Goal: Information Seeking & Learning: Learn about a topic

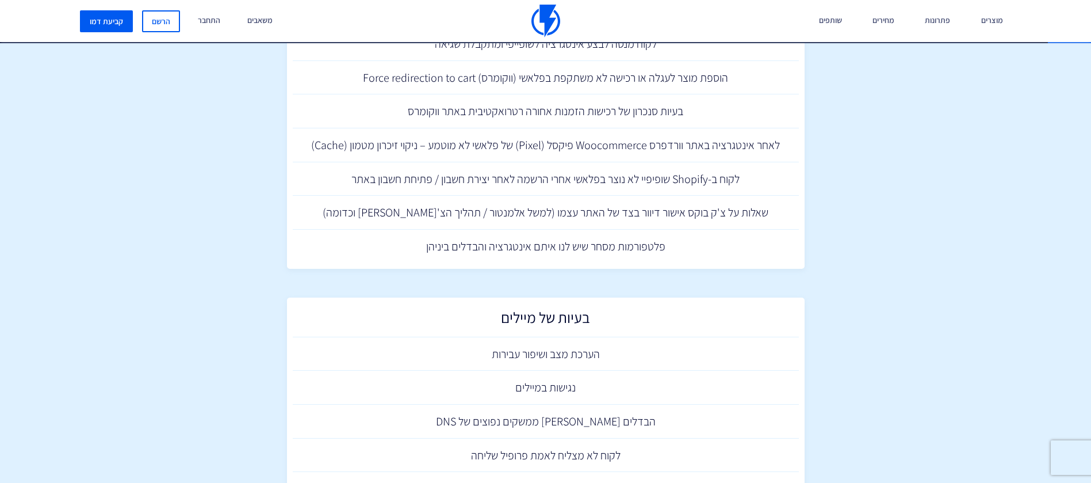
scroll to position [2291, 0]
click at [614, 243] on link "פלטפורמות מסחר שיש לנו איתם אינטגרציה והבדלים ביניהן" at bounding box center [546, 243] width 506 height 34
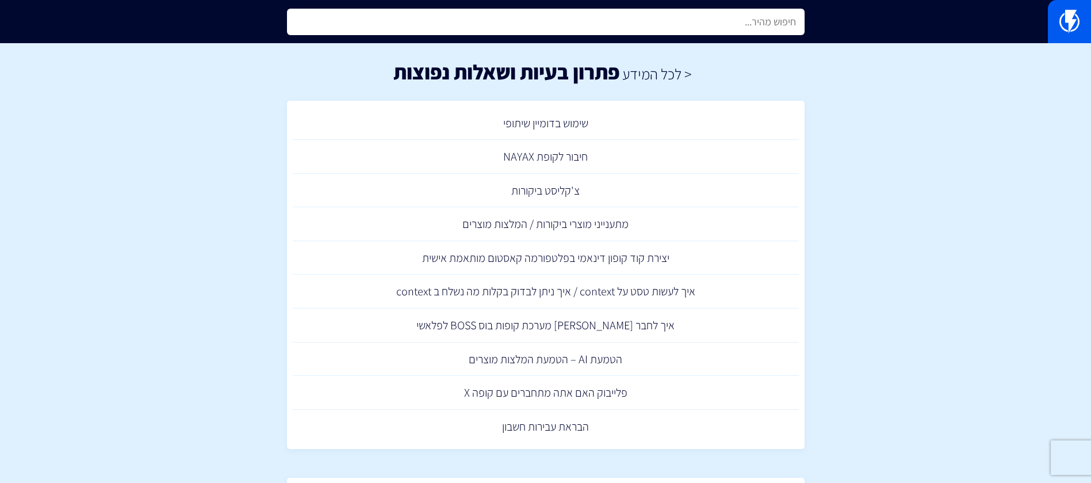
click at [735, 18] on input "text" at bounding box center [546, 22] width 518 height 26
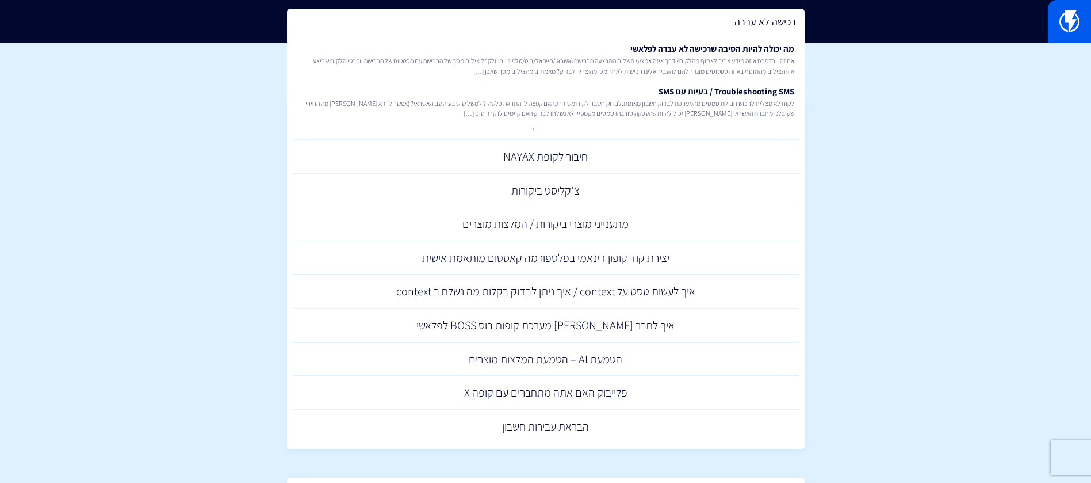
type input "רכישה לא עברה"
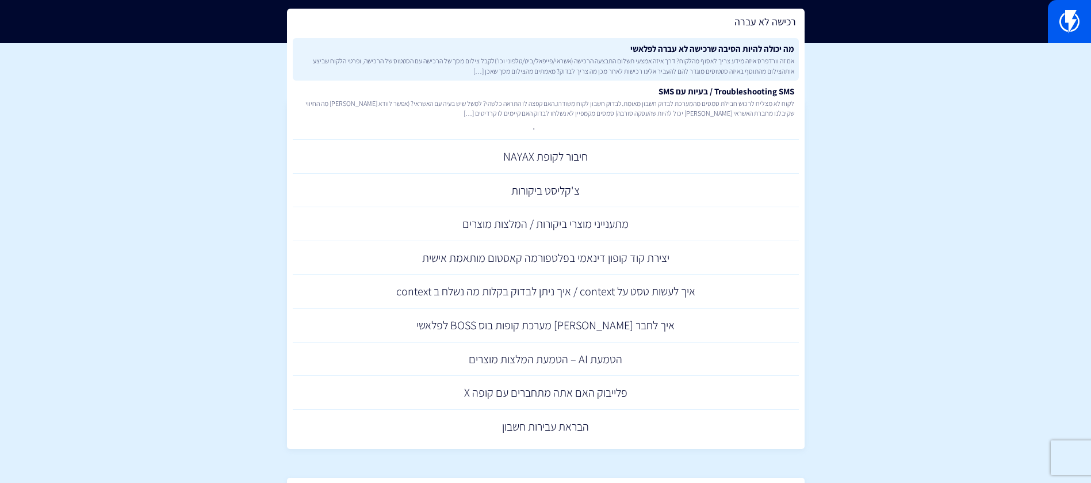
click at [596, 77] on link "מה יכולה להיות הסיבה שרכישה לא עברה לפלאשי אם זה וורדפרס איזה מידע צריך לאסוף מ…" at bounding box center [546, 59] width 506 height 43
